Goal: Task Accomplishment & Management: Manage account settings

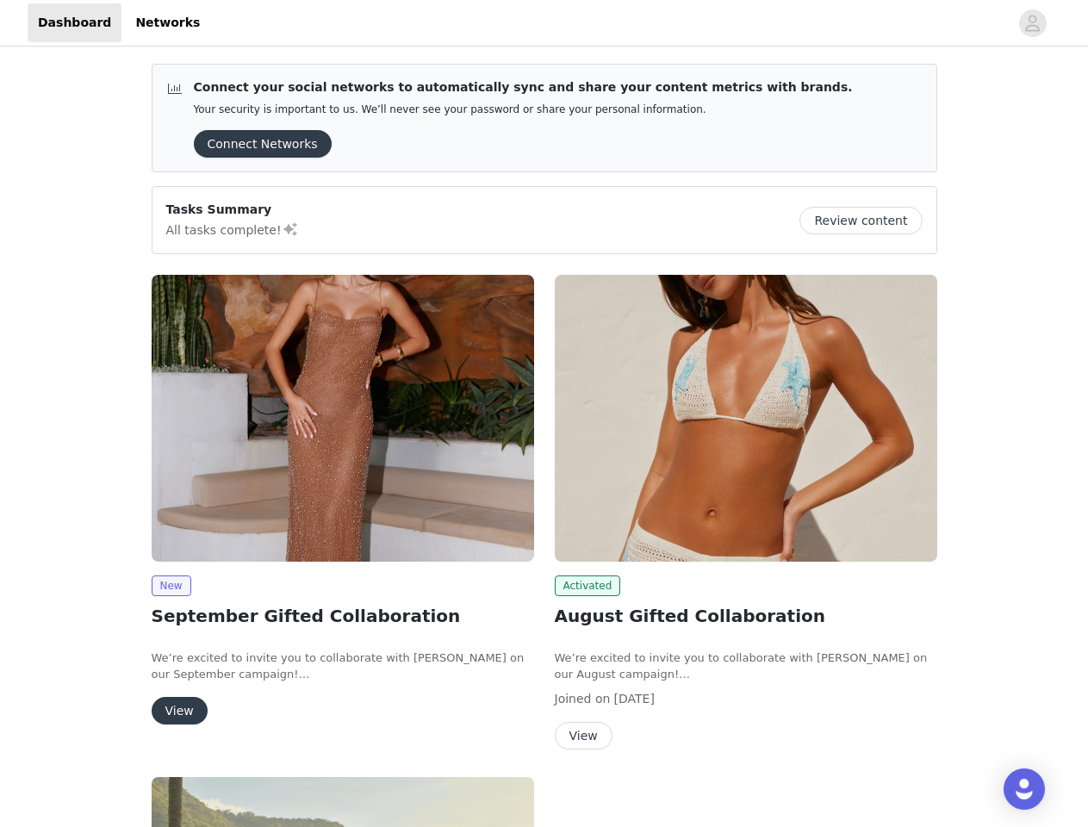
click at [544, 414] on div "Activated August Gifted Collaboration We’re excited to invite you to collaborat…" at bounding box center [745, 515] width 403 height 502
click at [544, 23] on div at bounding box center [609, 22] width 799 height 39
click at [1033, 23] on icon "avatar" at bounding box center [1032, 23] width 16 height 28
click at [257, 144] on div "Connect your social networks to automatically sync and share your content metri…" at bounding box center [544, 681] width 1088 height 1263
click at [867, 221] on div "Connect your social networks to automatically sync and share your content metri…" at bounding box center [544, 681] width 1088 height 1263
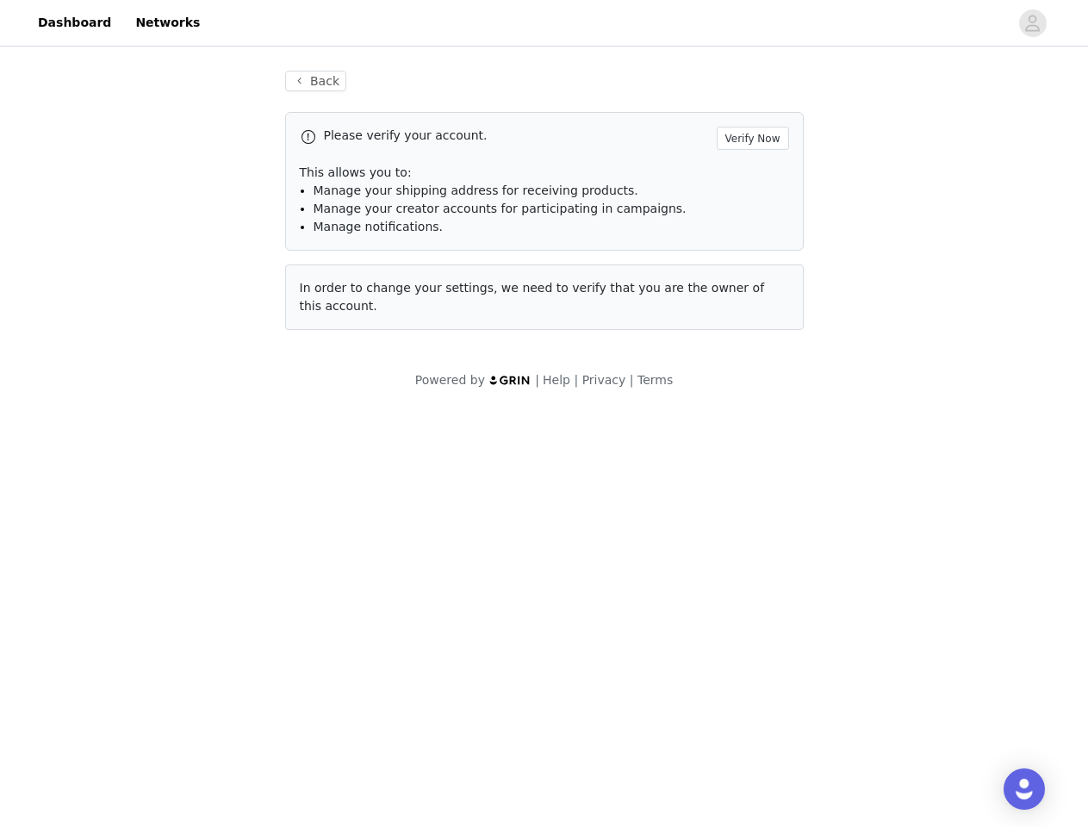
click at [343, 418] on body "Dashboard Networks Back Please verify your account. Verify Now This allows you …" at bounding box center [544, 413] width 1088 height 827
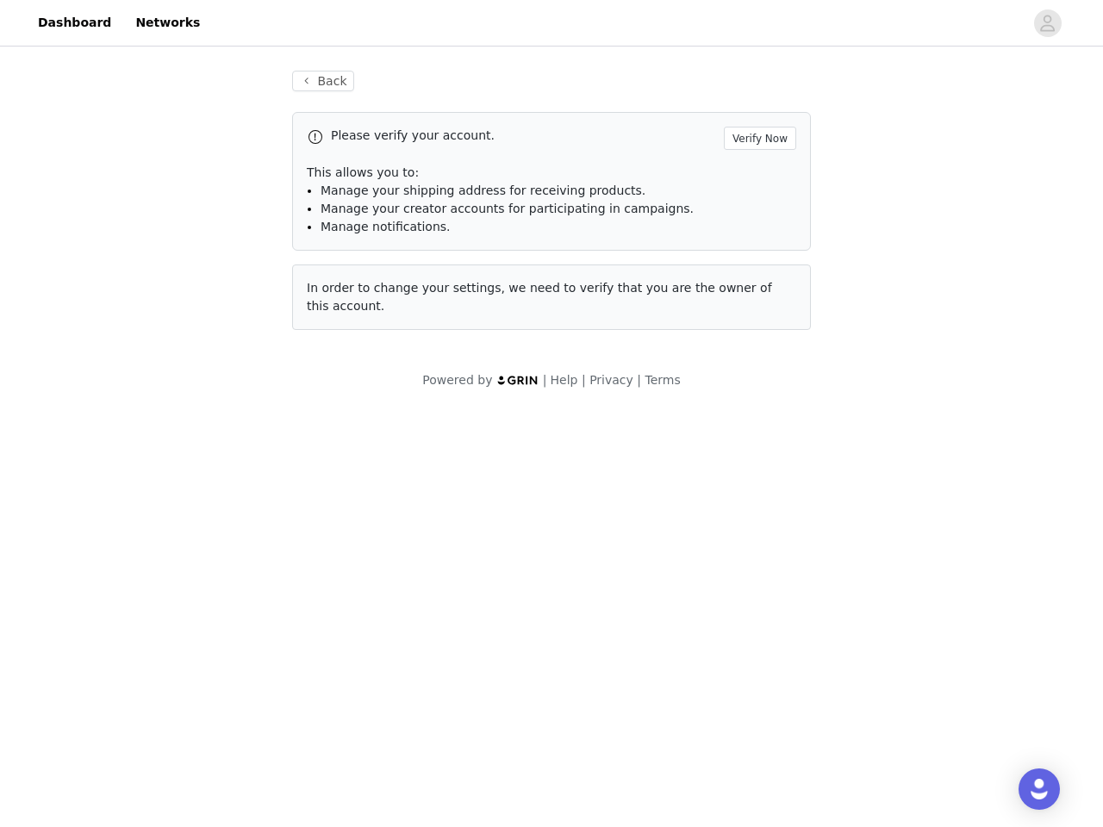
click at [171, 586] on body "Dashboard Networks Back Please verify your account. Verify Now This allows you …" at bounding box center [551, 413] width 1103 height 827
click at [178, 711] on body "Dashboard Networks Back Please verify your account. Verify Now This allows you …" at bounding box center [551, 413] width 1103 height 827
click at [746, 418] on body "Dashboard Networks Back Please verify your account. Verify Now This allows you …" at bounding box center [551, 413] width 1103 height 827
click at [585, 586] on body "Dashboard Networks Back Please verify your account. Verify Now This allows you …" at bounding box center [551, 413] width 1103 height 827
